Goal: Transaction & Acquisition: Purchase product/service

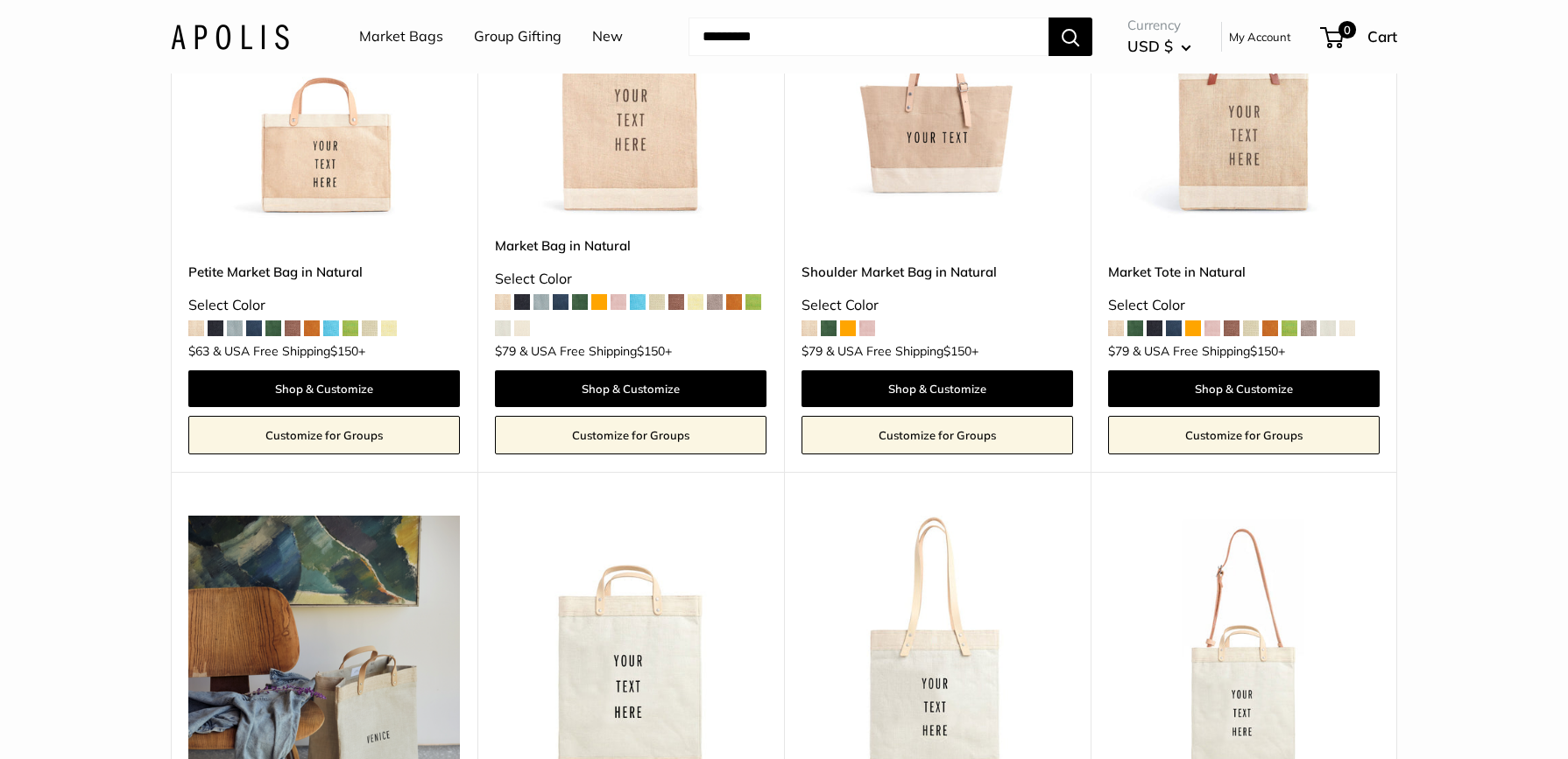
scroll to position [3810, 0]
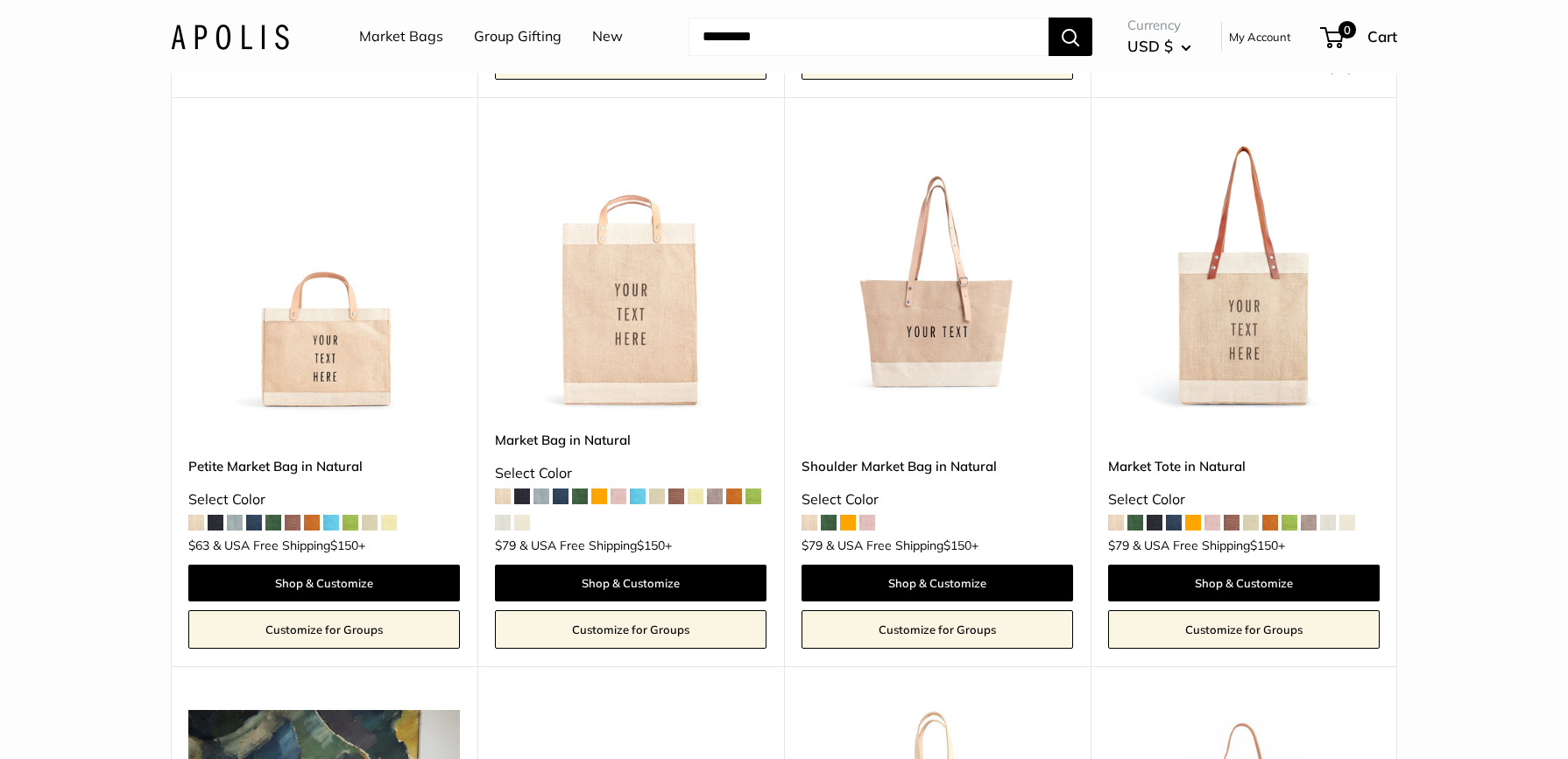
click at [0, 0] on img at bounding box center [0, 0] width 0 height 0
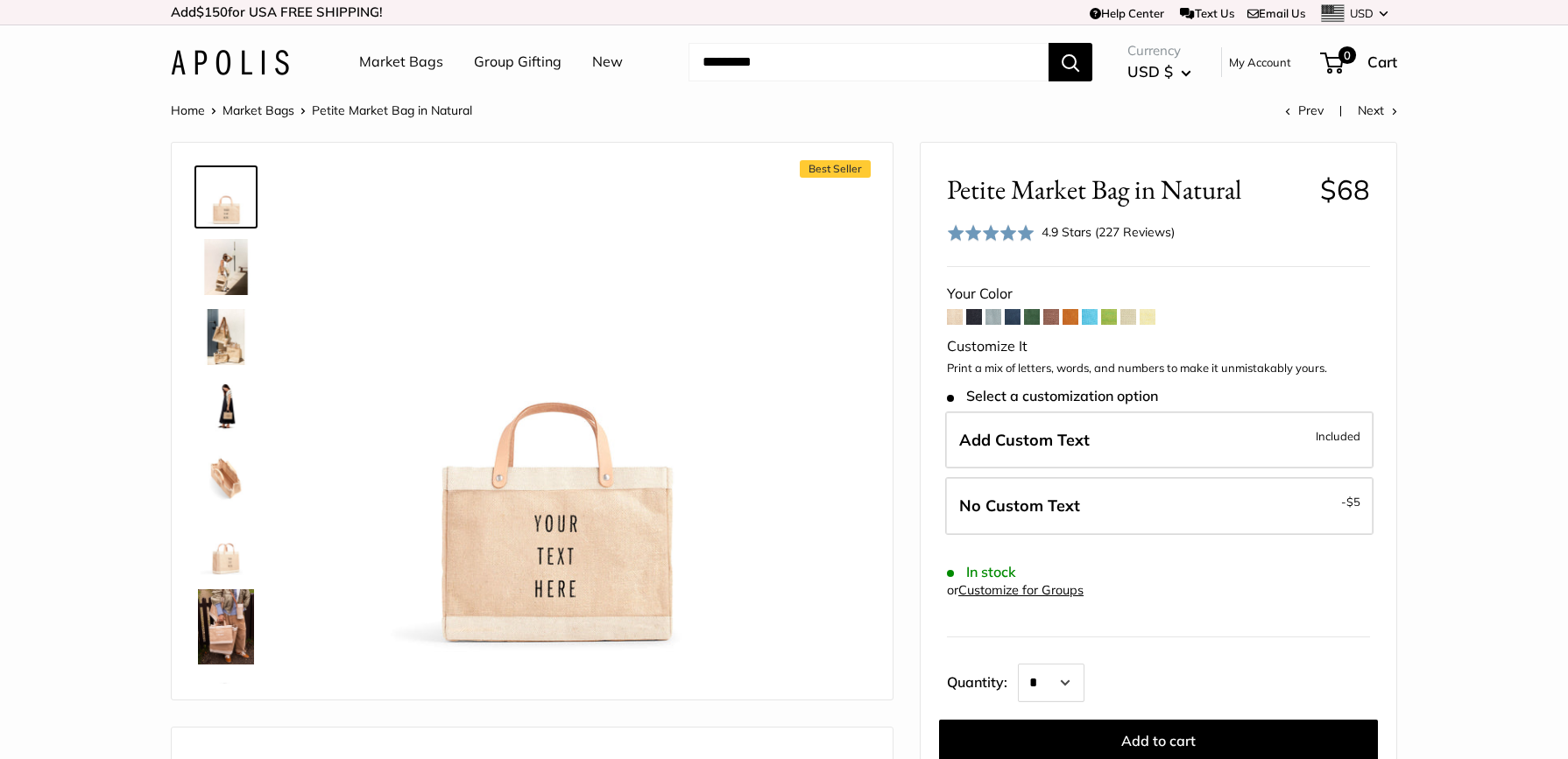
click at [1352, 198] on span "$68" at bounding box center [1345, 190] width 50 height 34
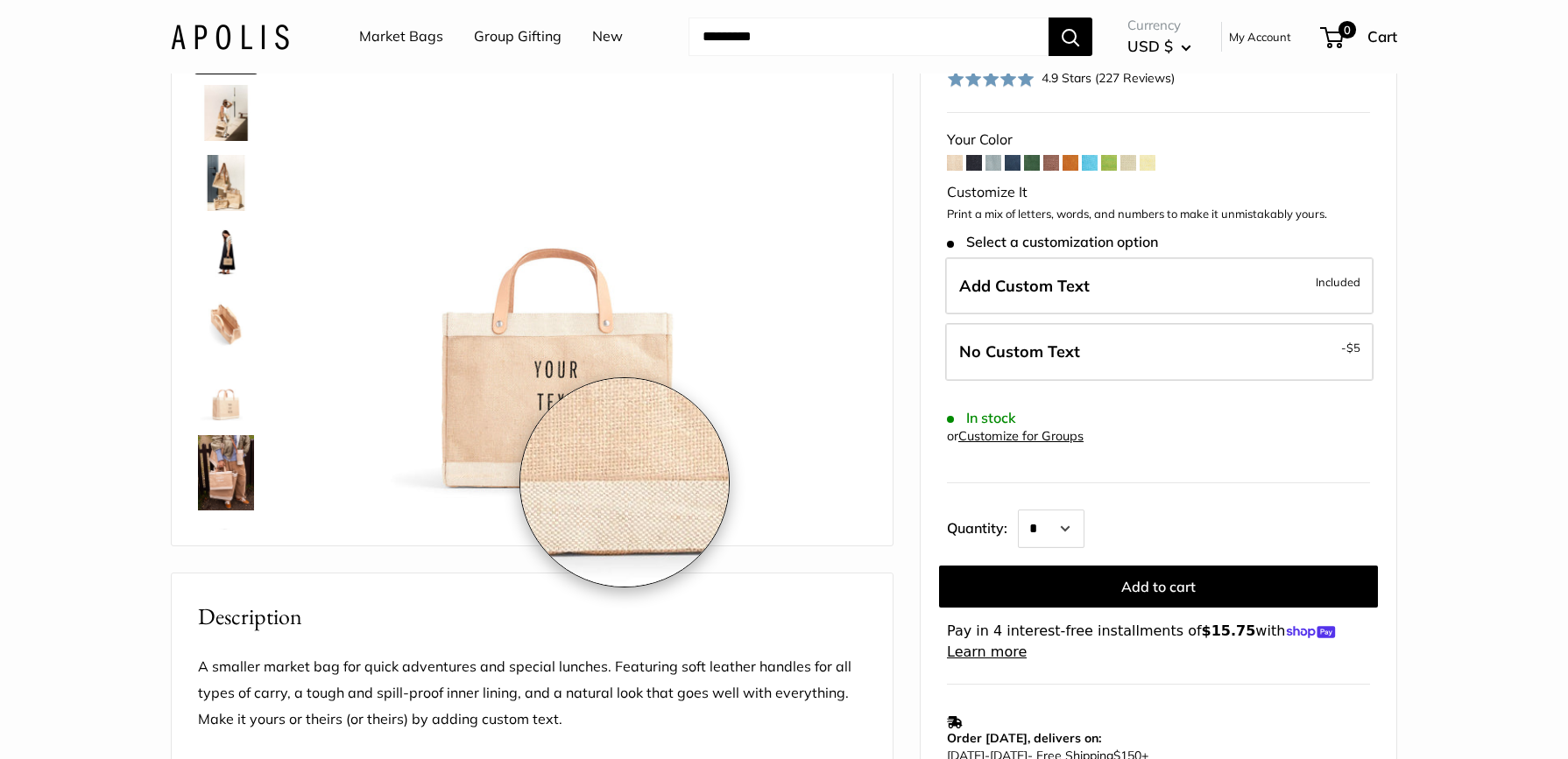
scroll to position [112, 0]
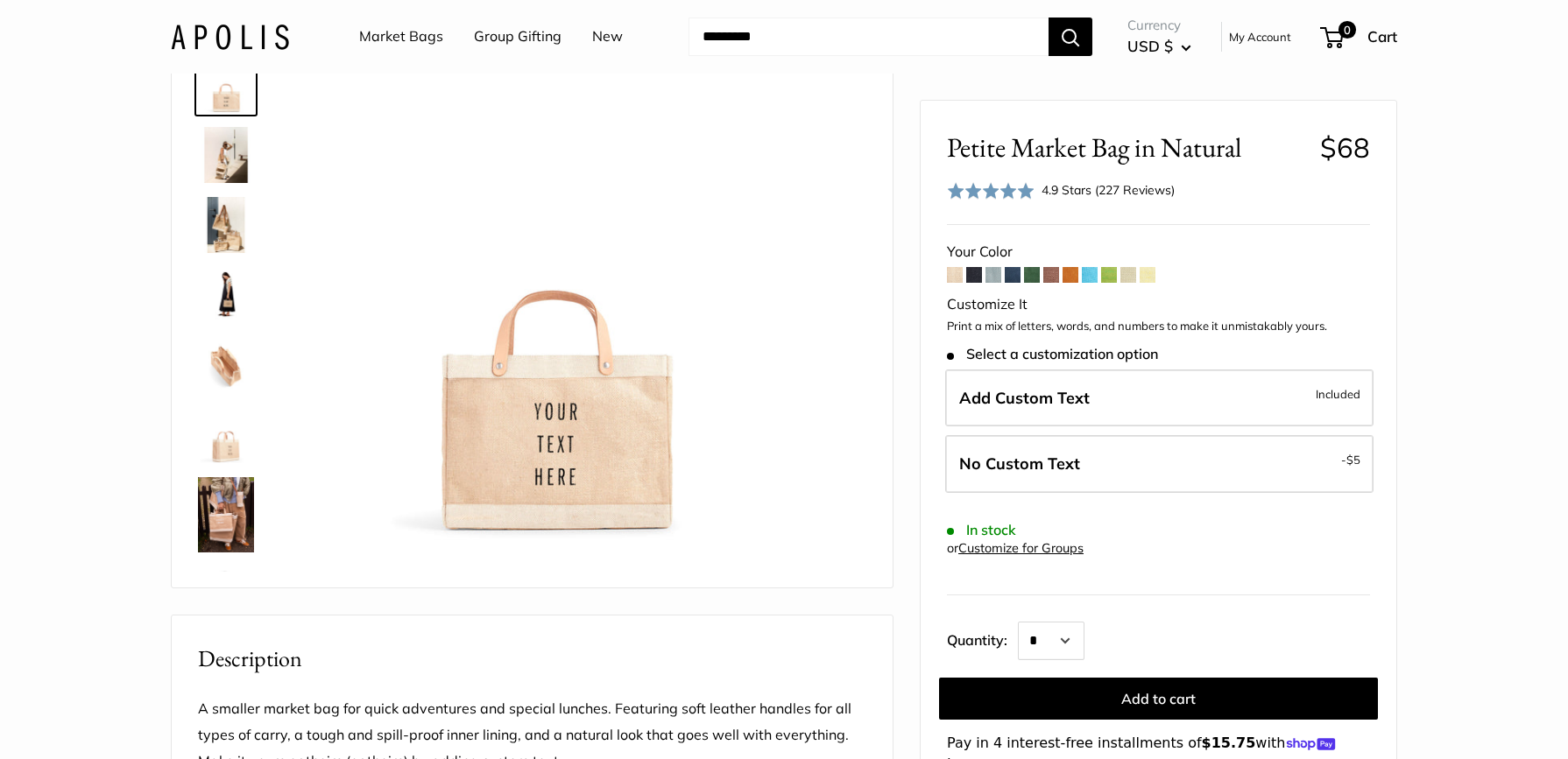
click at [1352, 150] on span "$68" at bounding box center [1345, 147] width 50 height 34
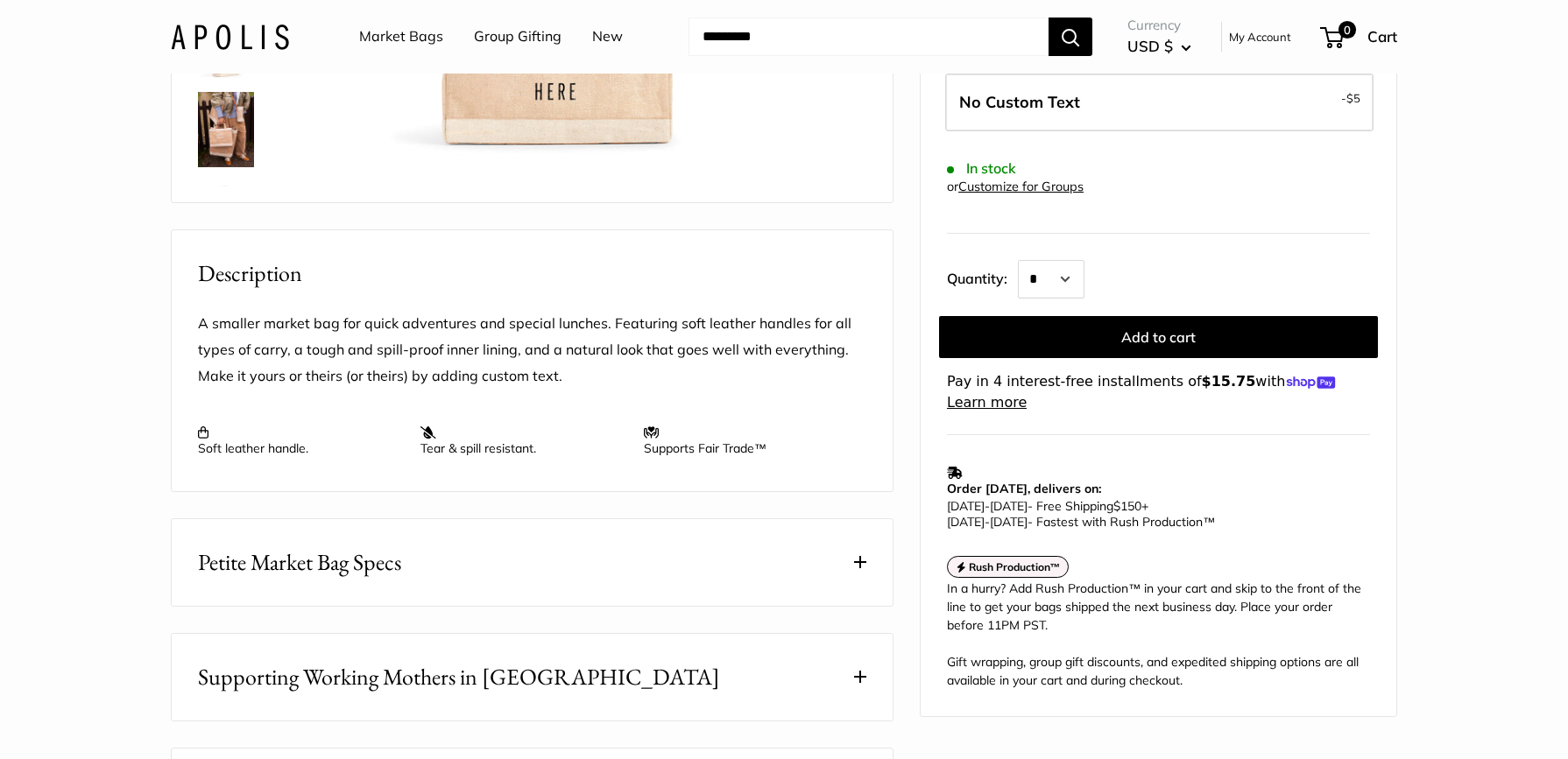
scroll to position [588, 0]
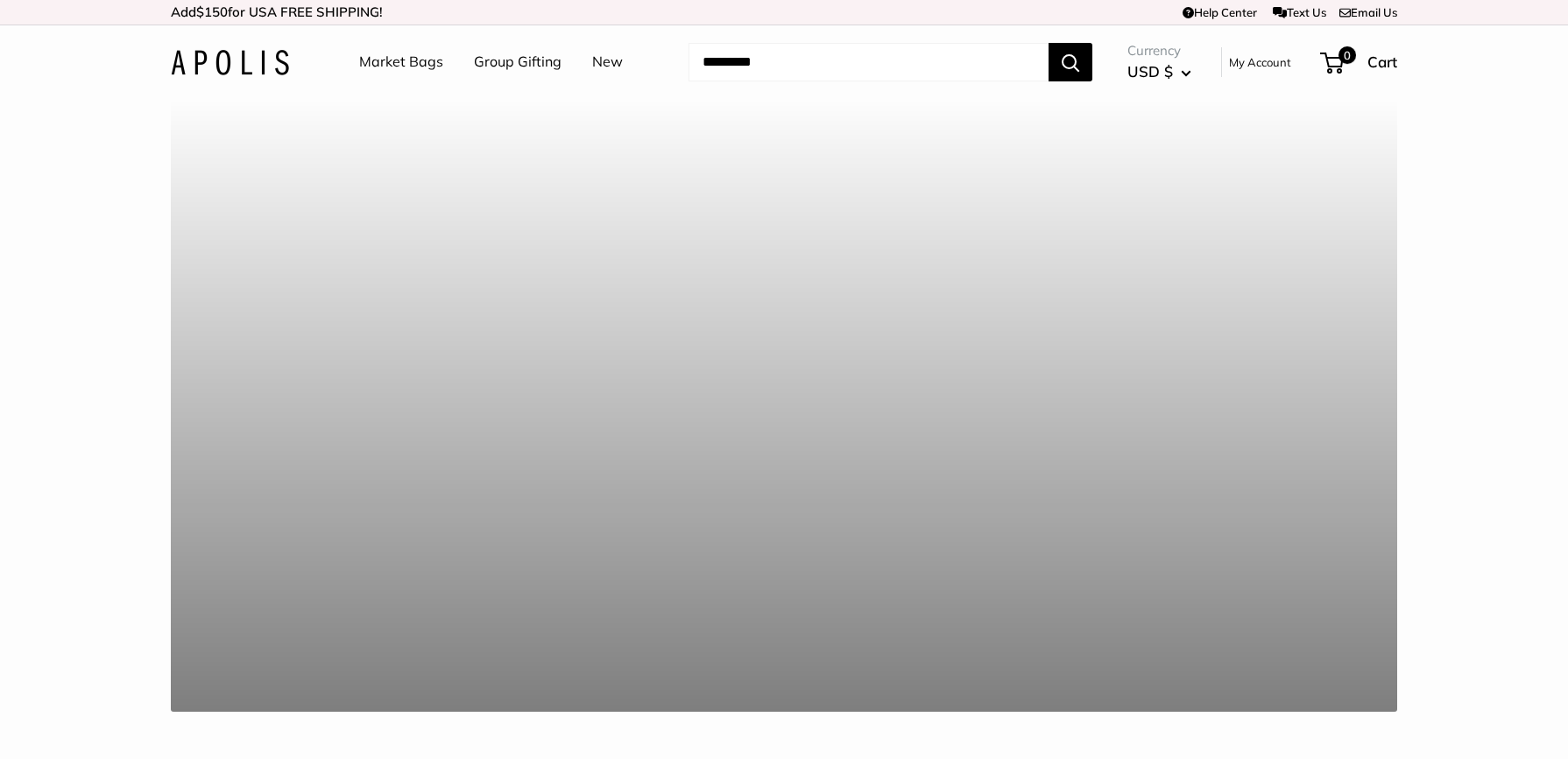
scroll to position [3810, 0]
